Goal: Go to known website: Access a specific website the user already knows

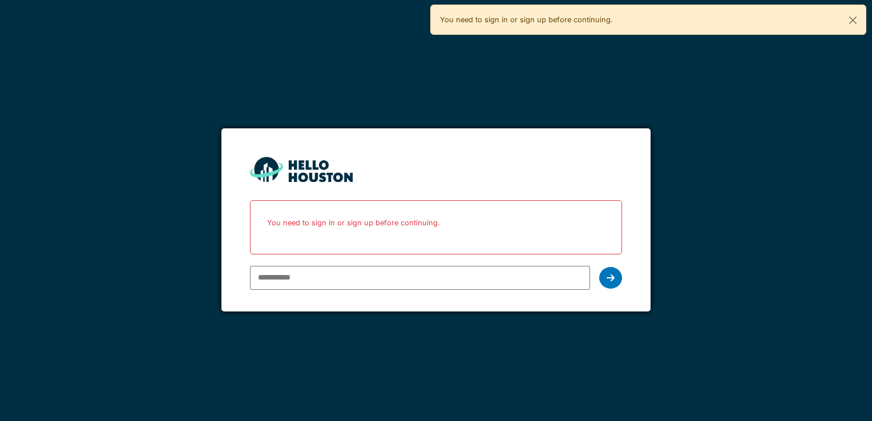
click at [390, 281] on input "email" at bounding box center [420, 278] width 340 height 24
type input "**********"
click at [615, 282] on div at bounding box center [610, 278] width 23 height 22
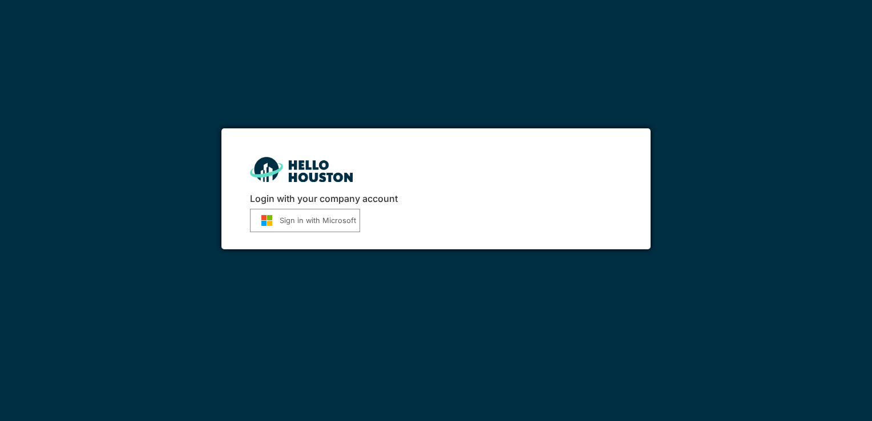
click at [325, 216] on button "Sign in with Microsoft" at bounding box center [305, 220] width 110 height 23
